Goal: Information Seeking & Learning: Learn about a topic

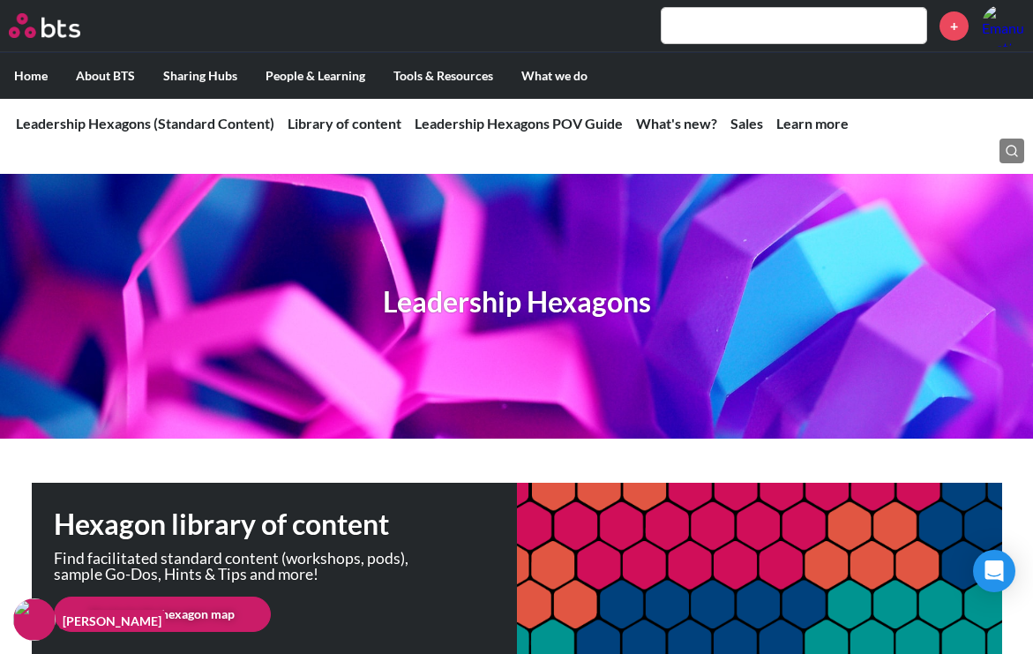
scroll to position [677, 0]
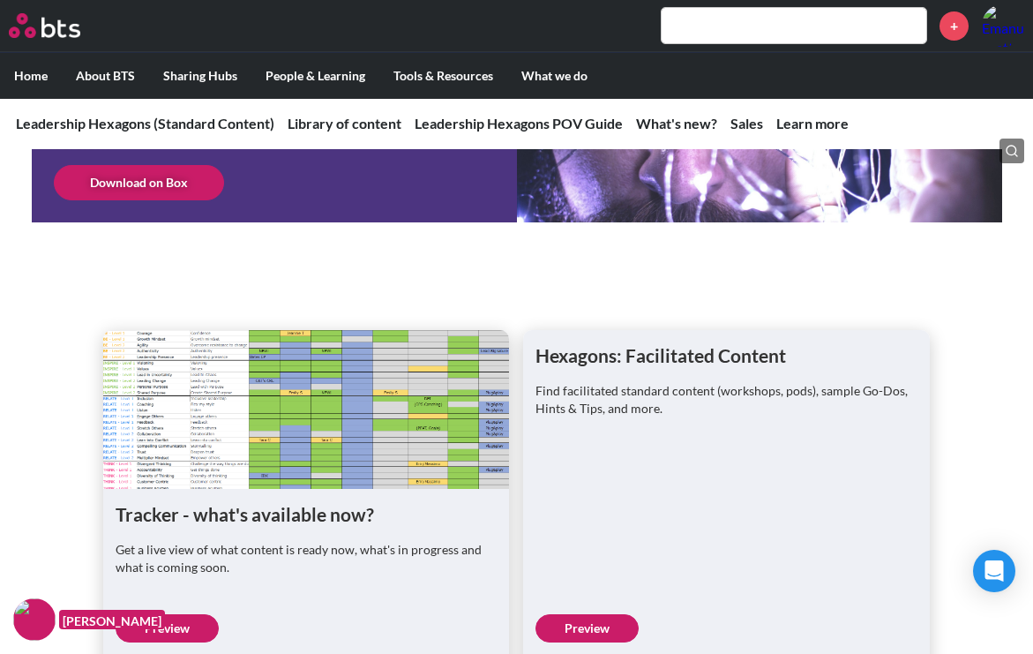
click at [46, 25] on img at bounding box center [44, 25] width 71 height 25
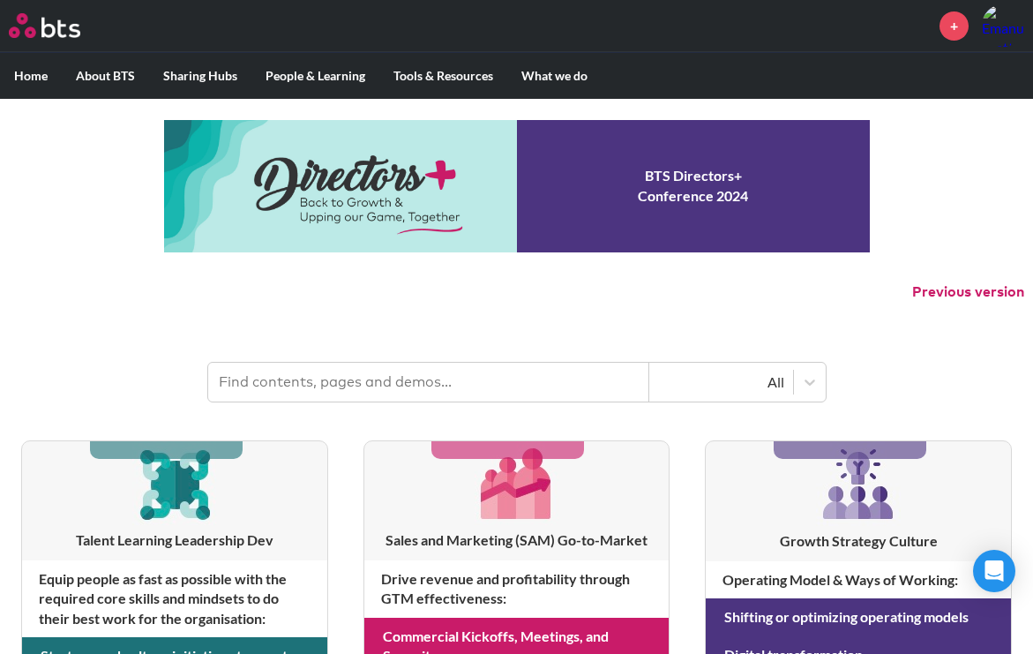
click at [273, 383] on input "text" at bounding box center [428, 381] width 441 height 39
type input "future back thinking"
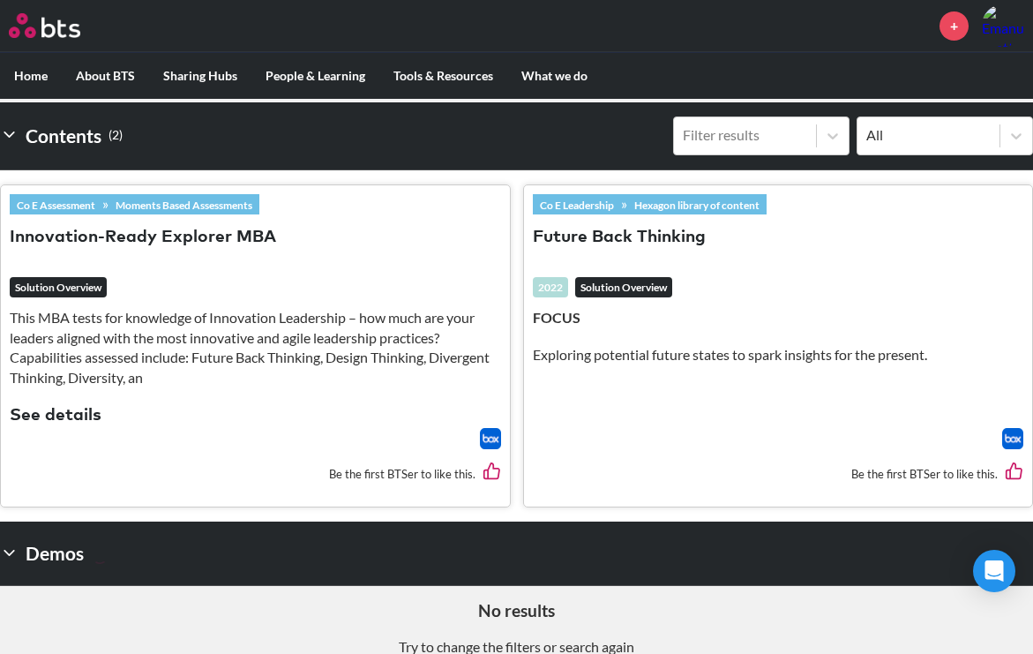
scroll to position [443, 0]
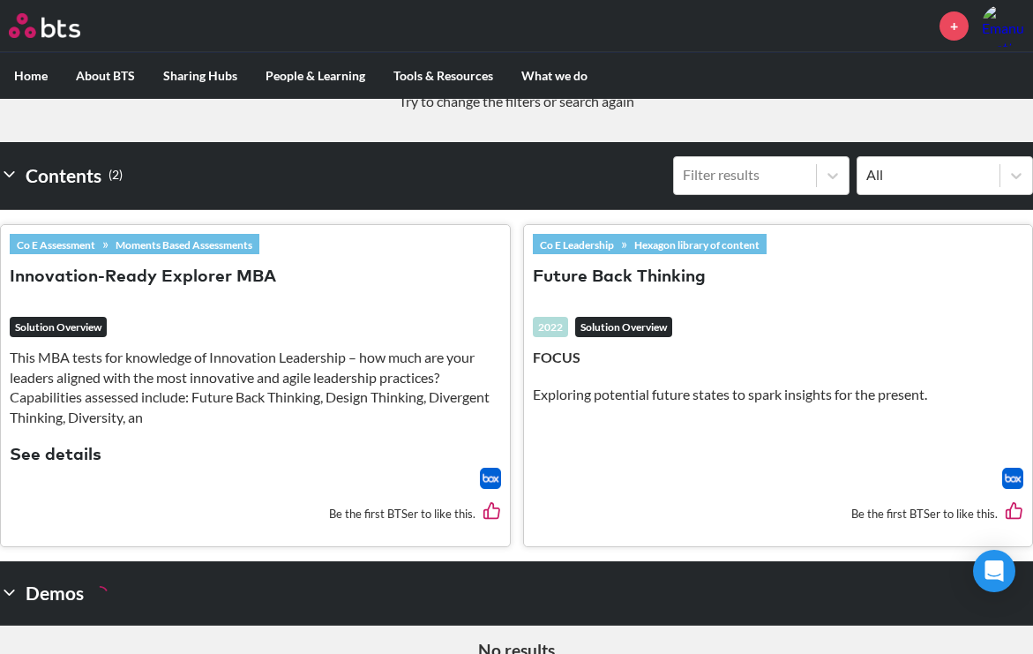
click at [616, 273] on button "Future Back Thinking" at bounding box center [619, 277] width 173 height 24
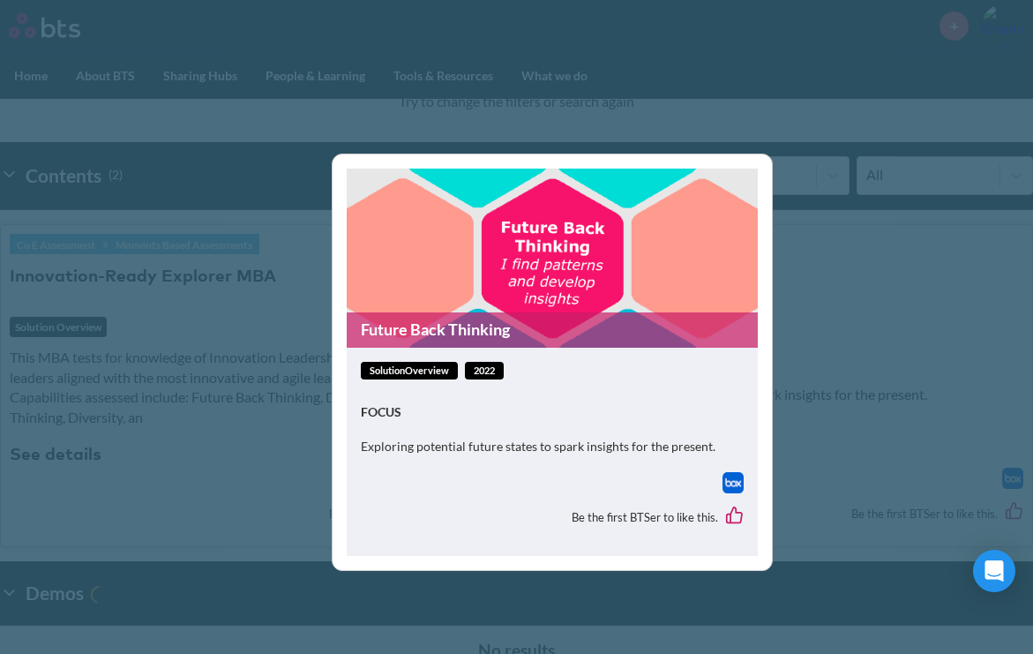
click at [737, 482] on img at bounding box center [732, 482] width 21 height 21
click at [861, 356] on div "Future Back Thinking solutionOverview 2022 FOCUS Exploring potential future sta…" at bounding box center [516, 327] width 1033 height 654
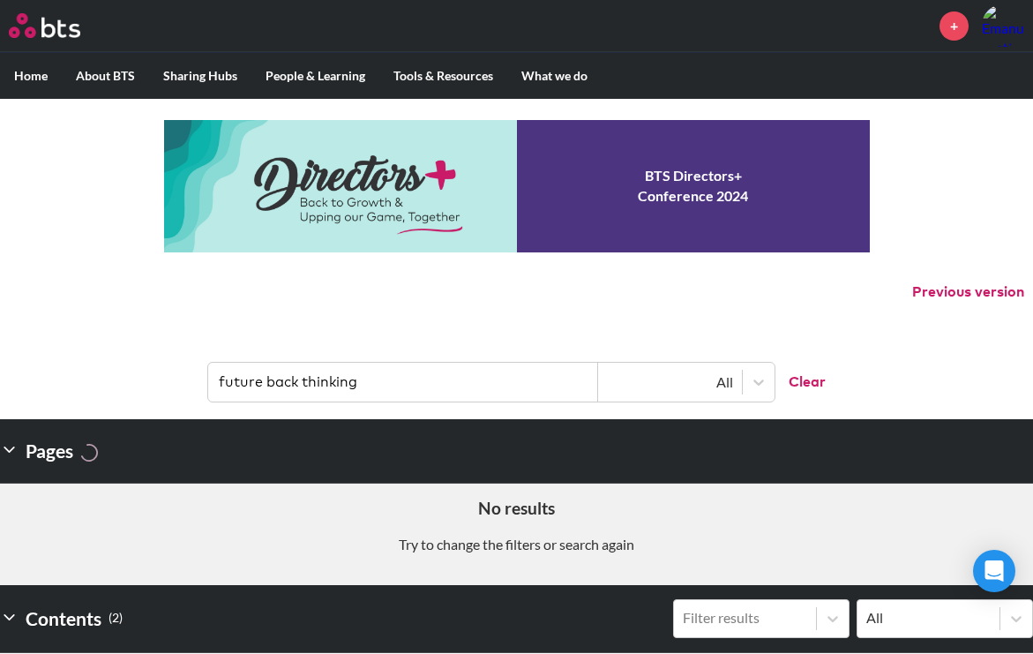
scroll to position [0, 0]
click at [813, 375] on button "Clear" at bounding box center [799, 381] width 51 height 39
